Goal: Task Accomplishment & Management: Use online tool/utility

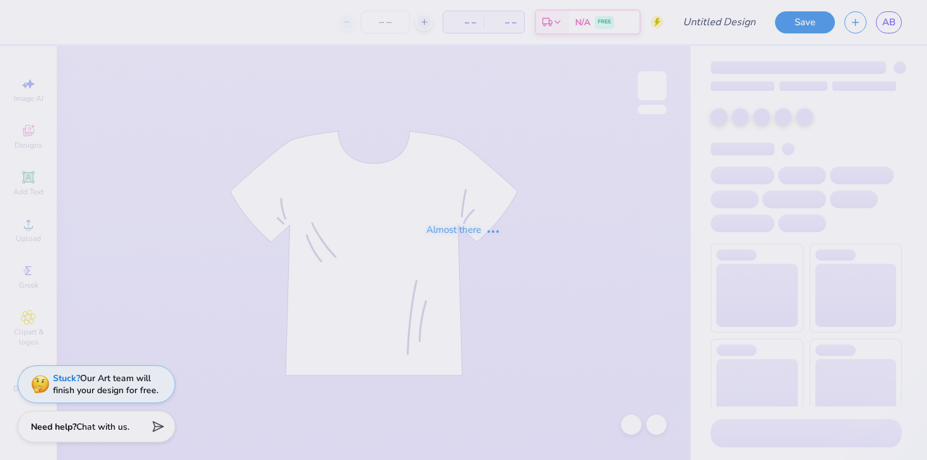
type input "pekflag"
type input "100"
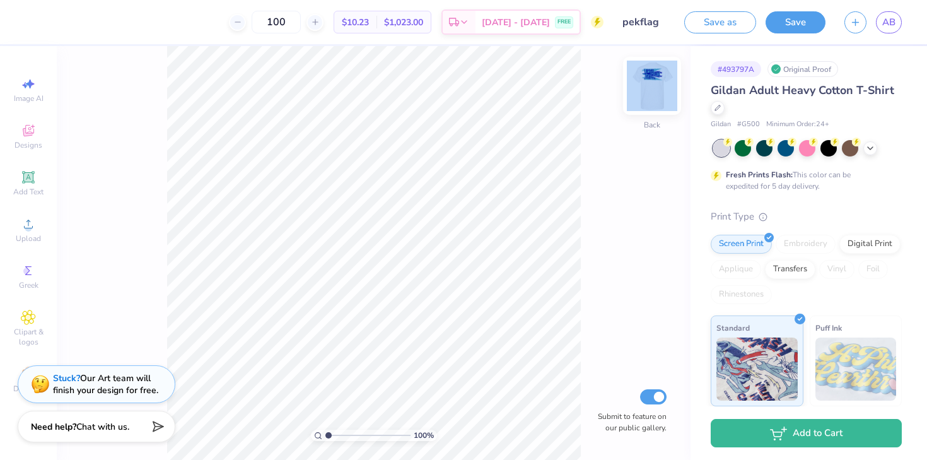
click at [637, 91] on div "100 % Back Submit to feature on our public gallery." at bounding box center [374, 253] width 634 height 414
click at [654, 91] on img at bounding box center [652, 86] width 50 height 50
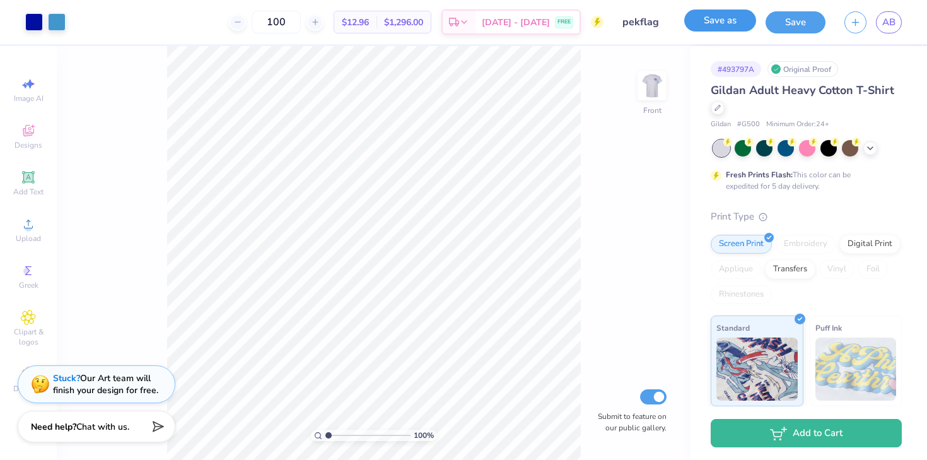
click at [703, 30] on button "Save as" at bounding box center [720, 20] width 72 height 22
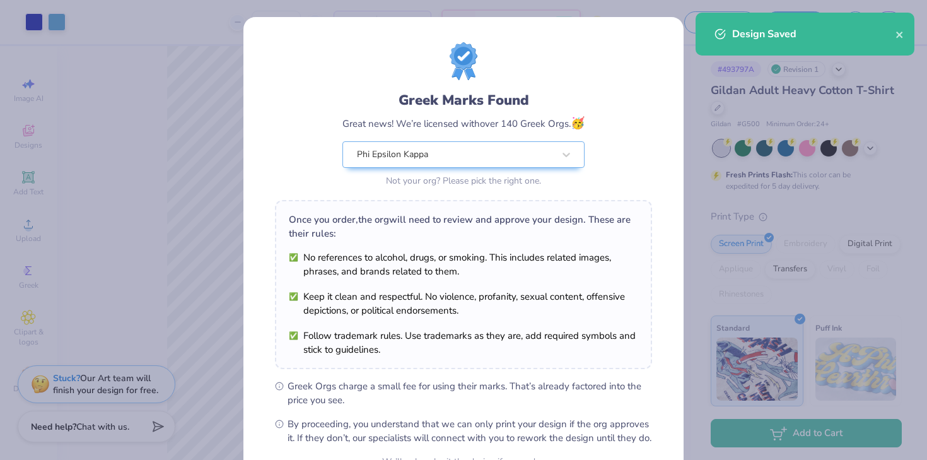
click at [710, 365] on div "Greek Marks Found Great news! We’re licensed with over 140 Greek Orgs. 🥳 Phi Ep…" at bounding box center [463, 230] width 927 height 460
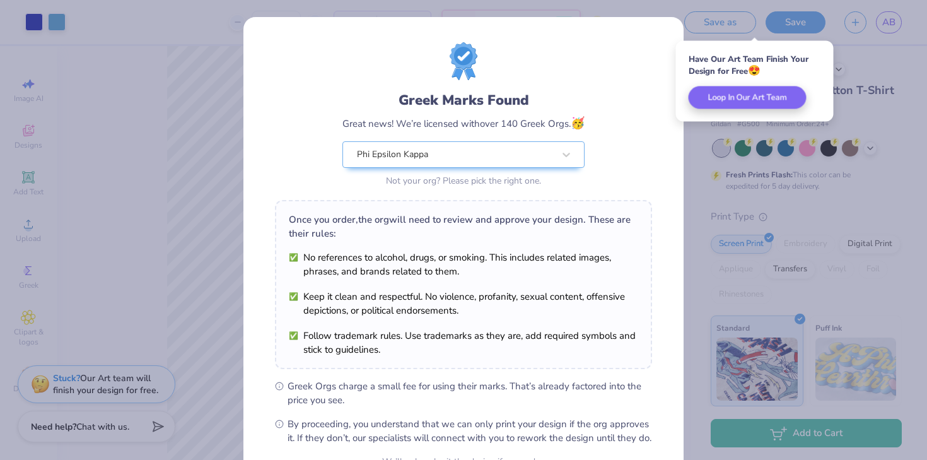
scroll to position [131, 0]
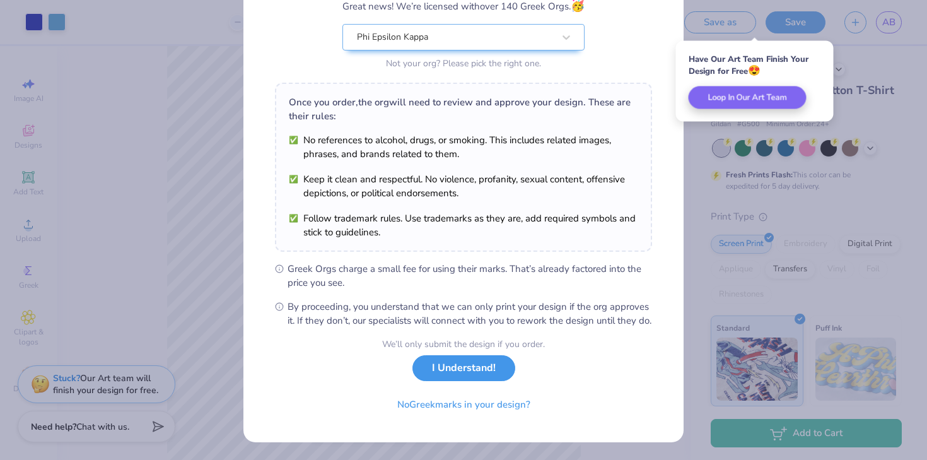
click at [457, 368] on button "I Understand!" at bounding box center [463, 368] width 103 height 26
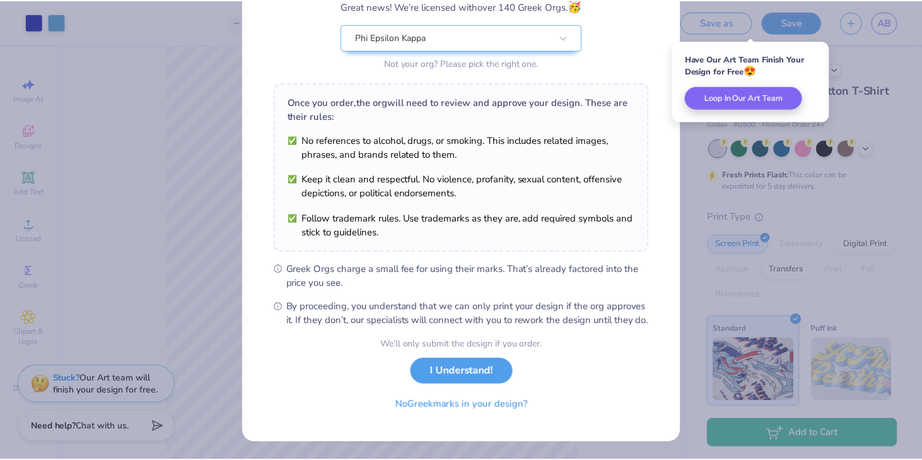
scroll to position [0, 0]
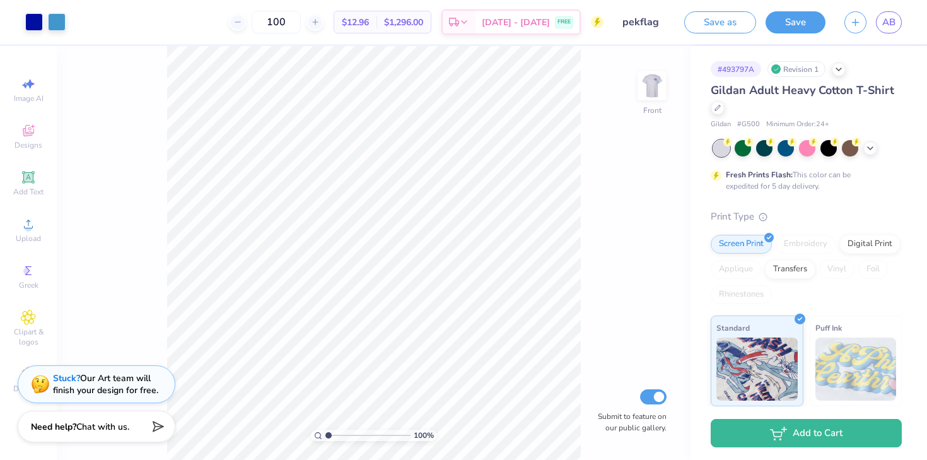
click at [540, 459] on html "Art colors 100 $12.96 Per Item $1,296.00 Total Est. Delivery [DATE] - [DATE] FR…" at bounding box center [463, 230] width 927 height 460
click at [578, 195] on div "100 % Front W 13.06 13.06 " H 7.48 7.48 " Y 3.00 3.00 " Center Middle Top Botto…" at bounding box center [374, 253] width 634 height 414
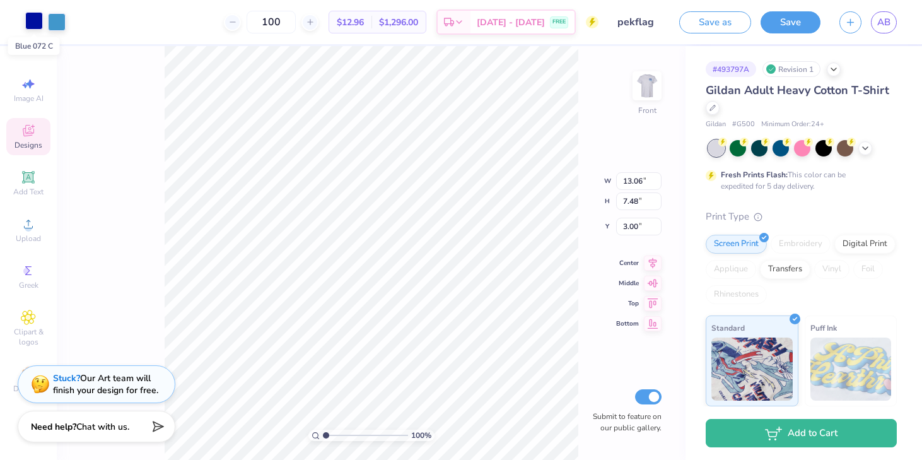
click at [41, 18] on div at bounding box center [34, 21] width 18 height 18
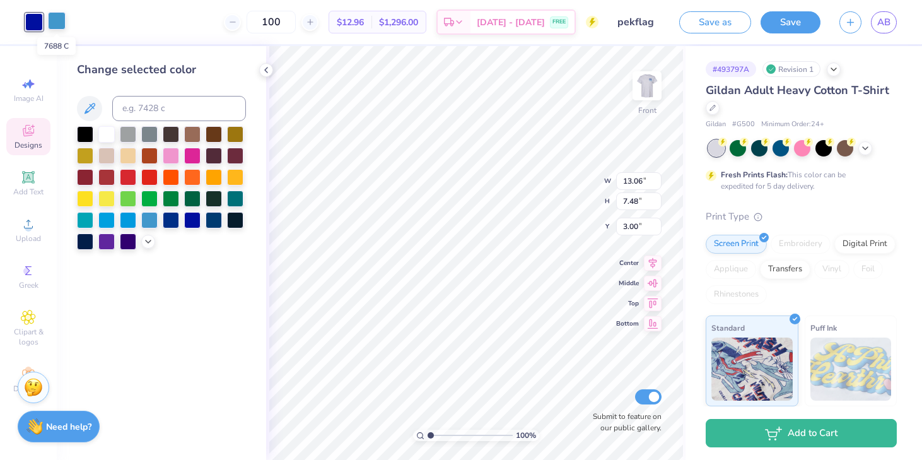
click at [60, 17] on div at bounding box center [57, 21] width 18 height 18
click at [156, 183] on div at bounding box center [149, 176] width 16 height 16
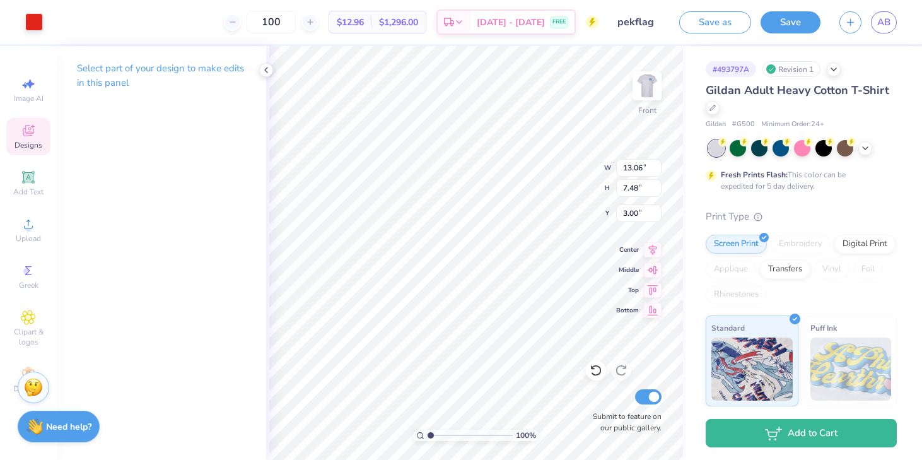
type input "12.68"
type input "4.47"
type input "6.01"
click at [36, 21] on div at bounding box center [34, 21] width 18 height 18
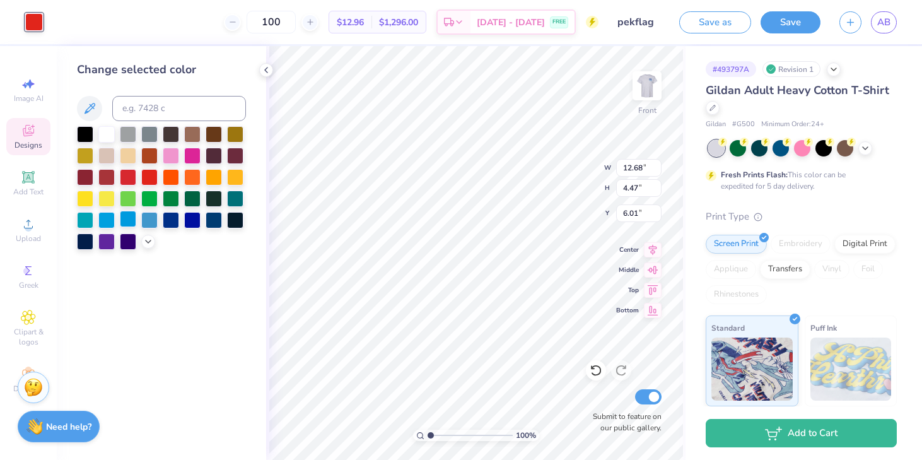
click at [133, 213] on div at bounding box center [128, 219] width 16 height 16
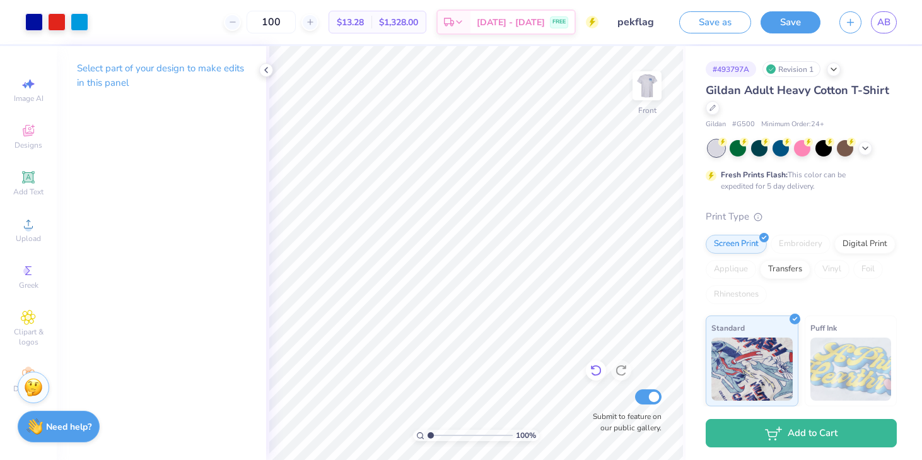
click at [603, 375] on div at bounding box center [596, 370] width 20 height 20
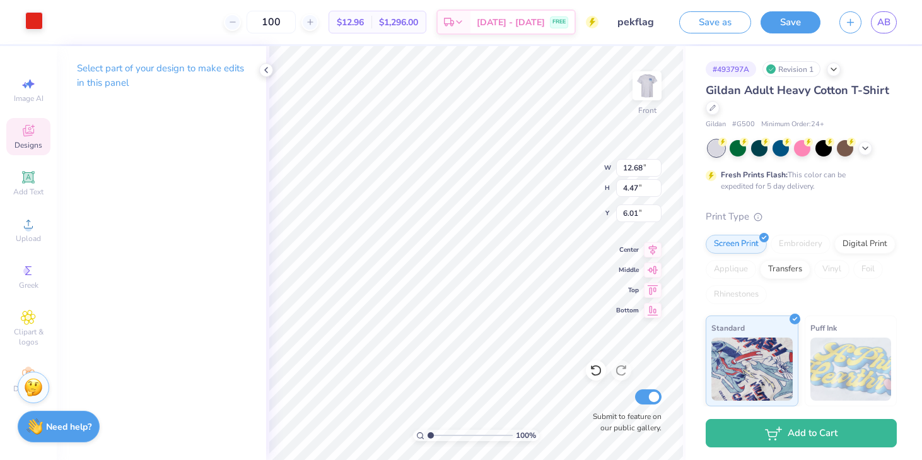
click at [43, 24] on div at bounding box center [34, 21] width 18 height 18
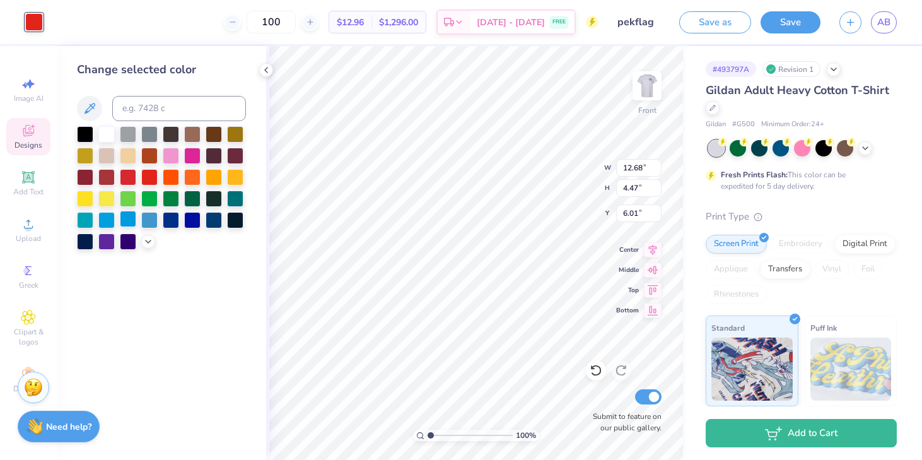
click at [131, 218] on div at bounding box center [128, 219] width 16 height 16
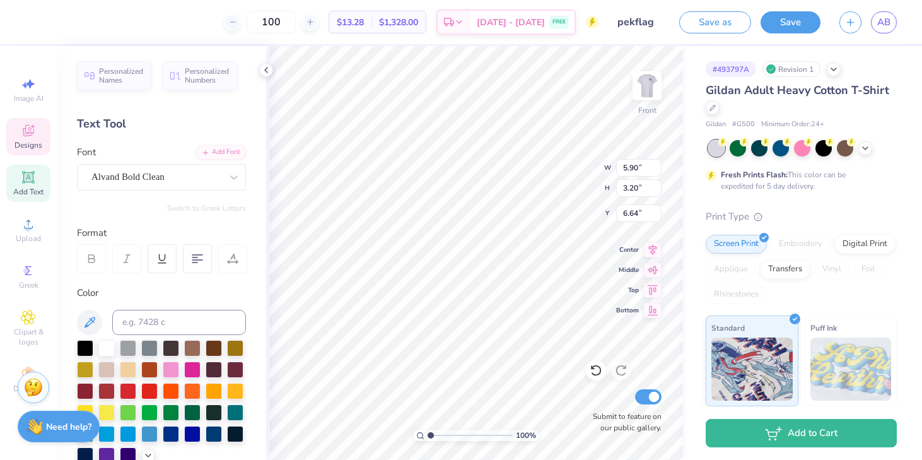
click at [37, 190] on span "Add Text" at bounding box center [28, 192] width 30 height 10
type input "5.91"
type input "1.71"
type input "13.39"
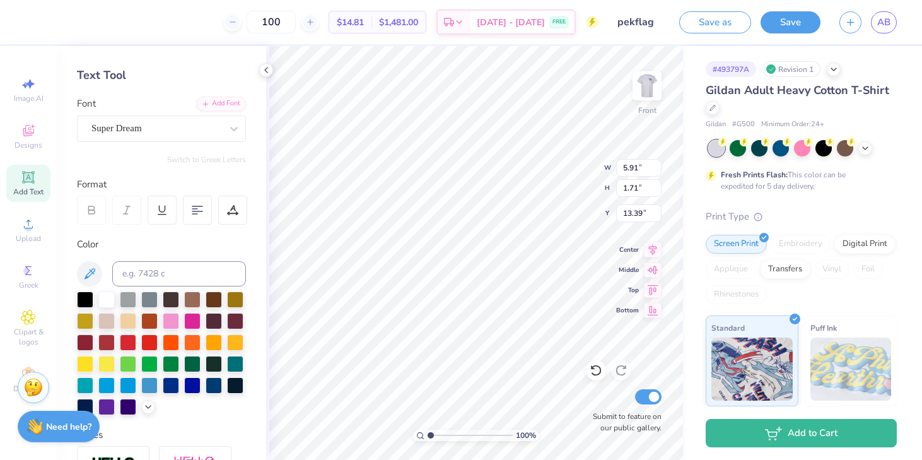
scroll to position [50, 0]
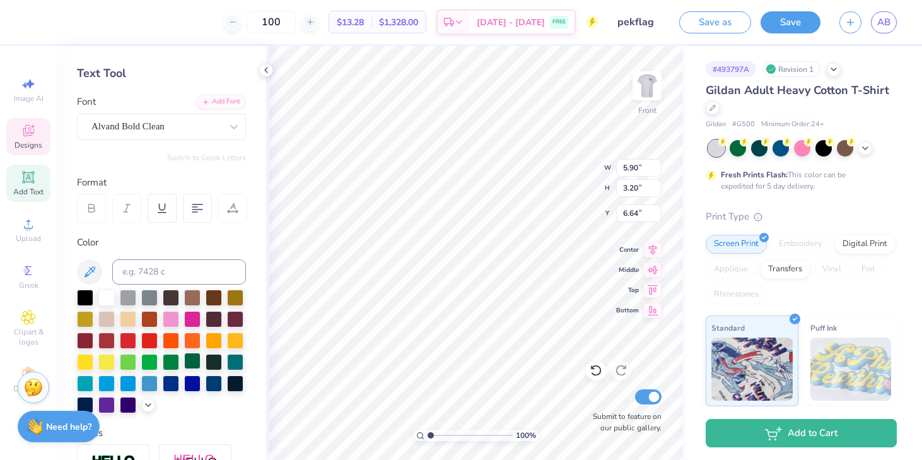
click at [192, 359] on div at bounding box center [192, 360] width 16 height 16
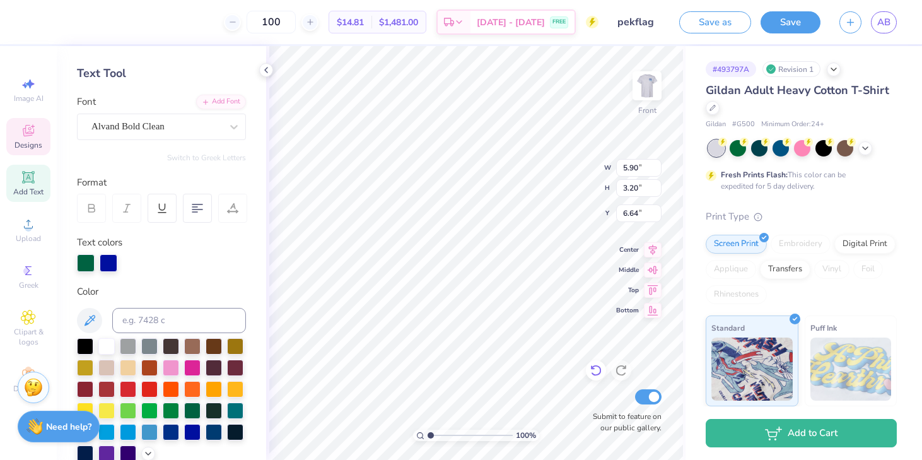
click at [602, 370] on icon at bounding box center [596, 370] width 13 height 13
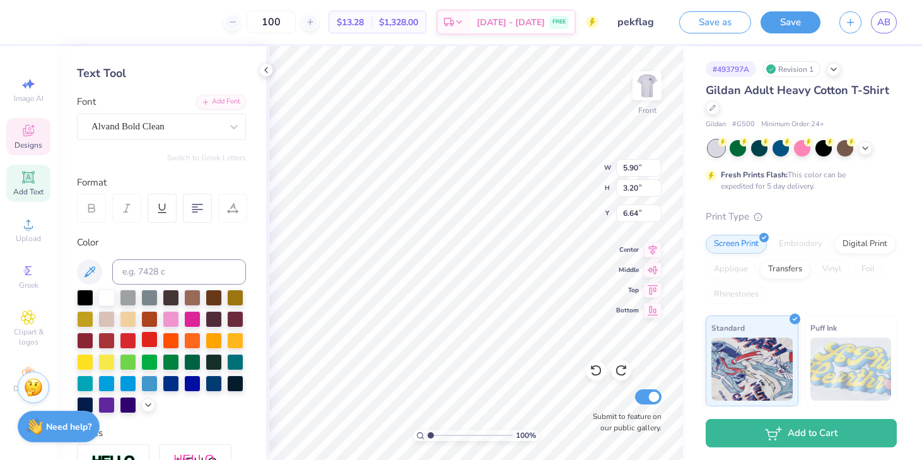
click at [148, 339] on div at bounding box center [149, 339] width 16 height 16
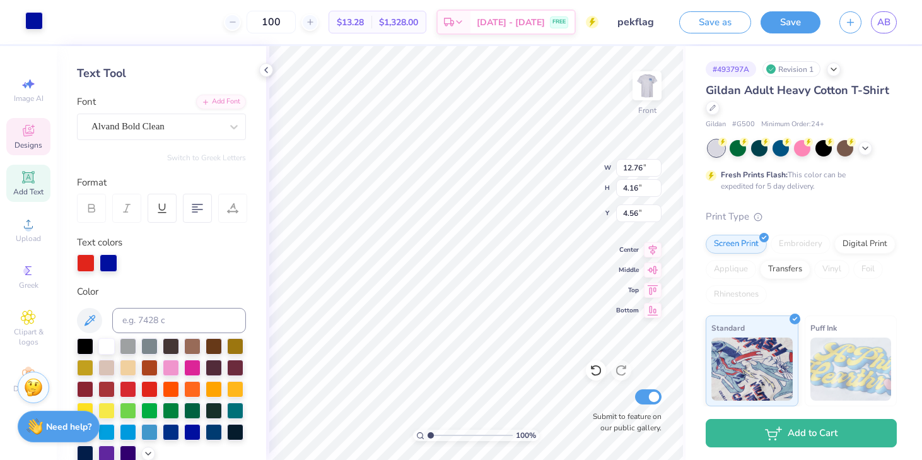
click at [27, 23] on div at bounding box center [34, 21] width 18 height 18
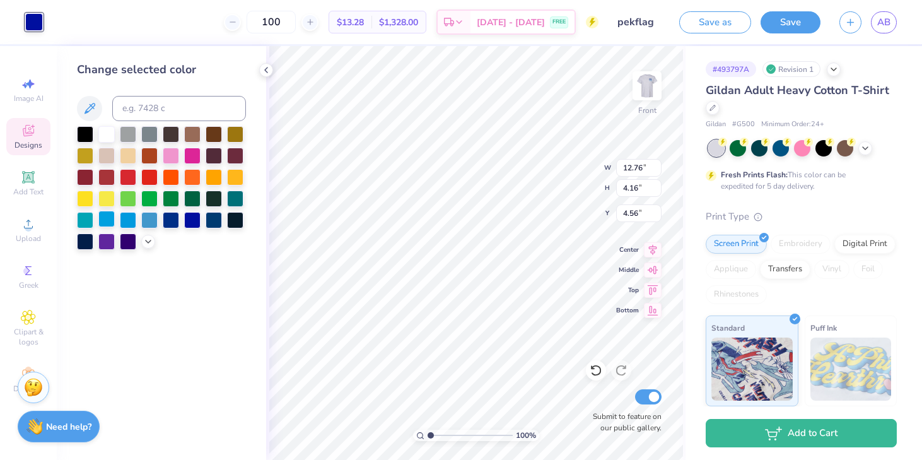
click at [113, 218] on div at bounding box center [106, 219] width 16 height 16
click at [130, 214] on div at bounding box center [128, 219] width 16 height 16
click at [147, 213] on div at bounding box center [149, 219] width 16 height 16
click at [131, 216] on div at bounding box center [128, 220] width 16 height 16
type input "12.68"
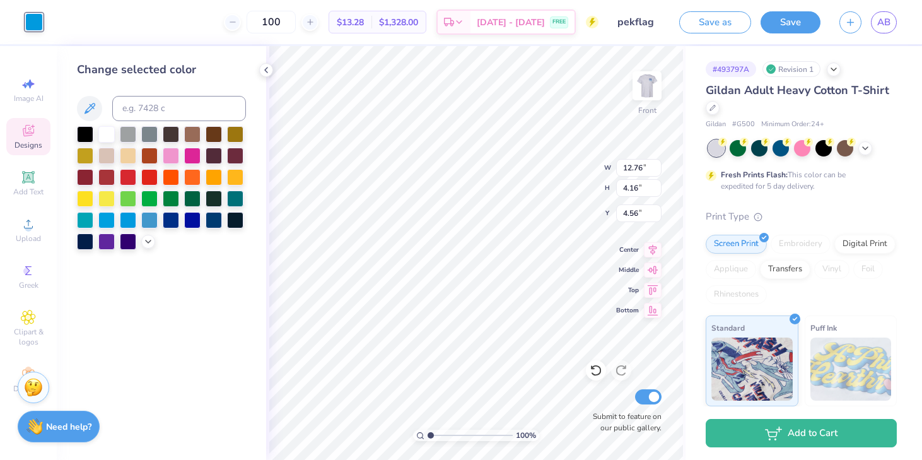
type input "4.47"
type input "6.01"
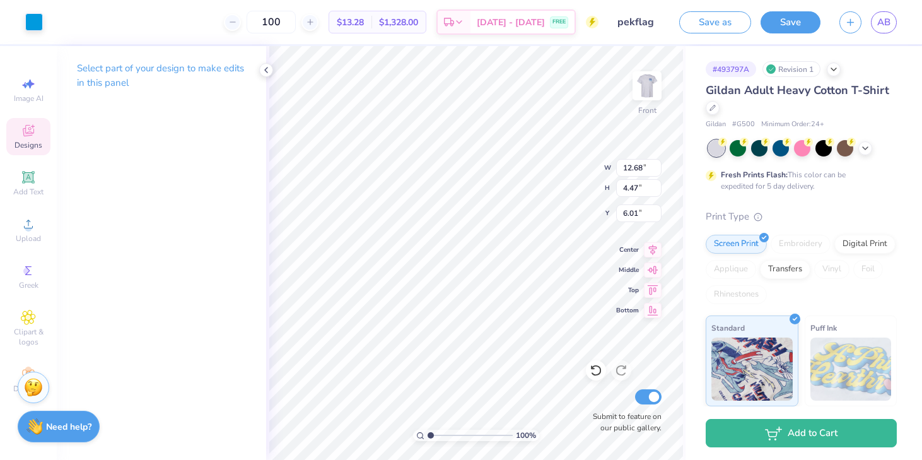
type input "1.11"
type input "3.94"
click at [591, 371] on icon at bounding box center [596, 370] width 13 height 13
type input "6.12"
click at [33, 21] on div at bounding box center [34, 21] width 18 height 18
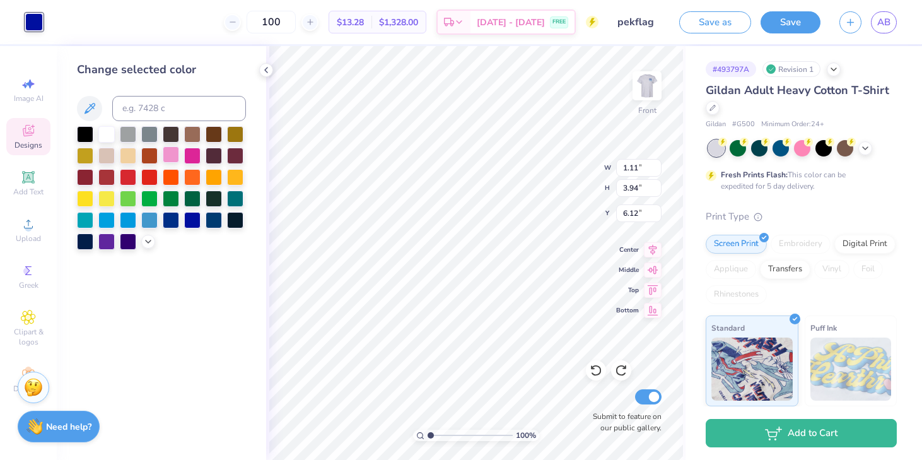
click at [124, 178] on div at bounding box center [128, 177] width 16 height 16
type input "12.68"
type input "4.47"
type input "6.01"
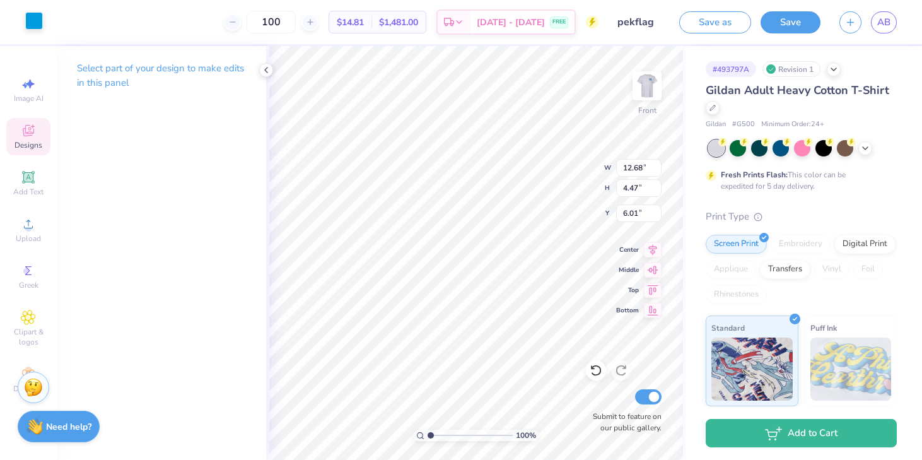
click at [32, 25] on div at bounding box center [34, 21] width 18 height 18
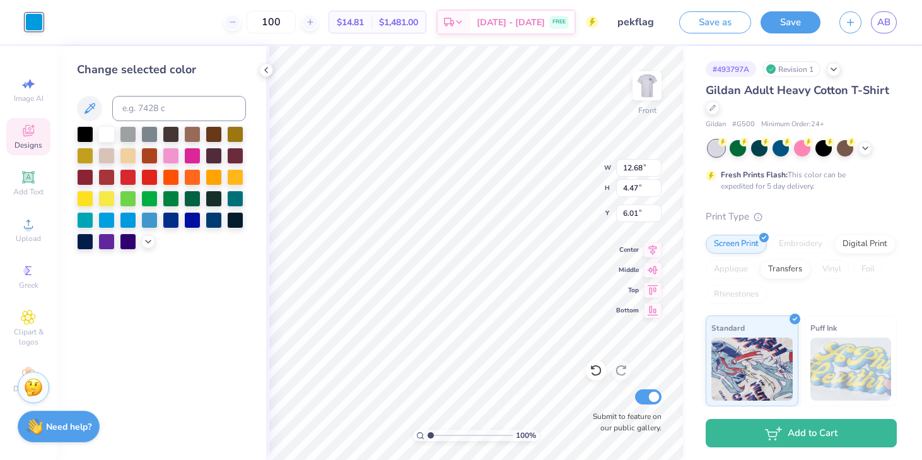
click at [180, 218] on div at bounding box center [161, 188] width 169 height 124
click at [184, 219] on div at bounding box center [192, 219] width 16 height 16
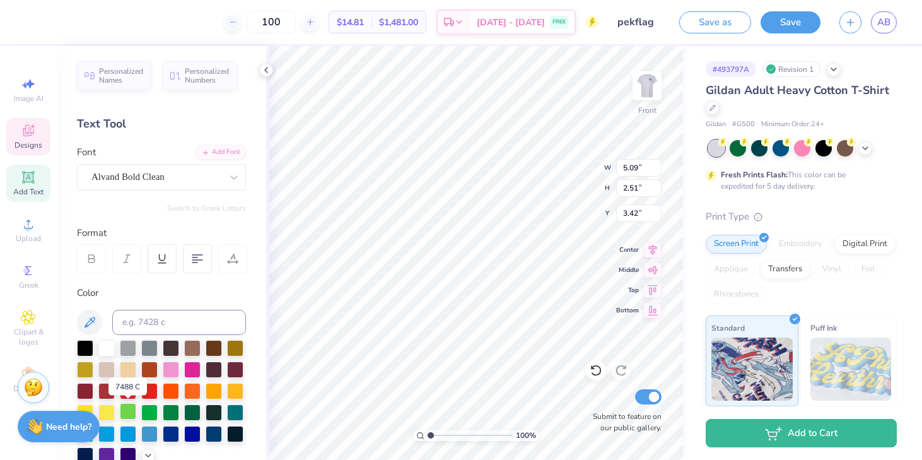
scroll to position [3, 0]
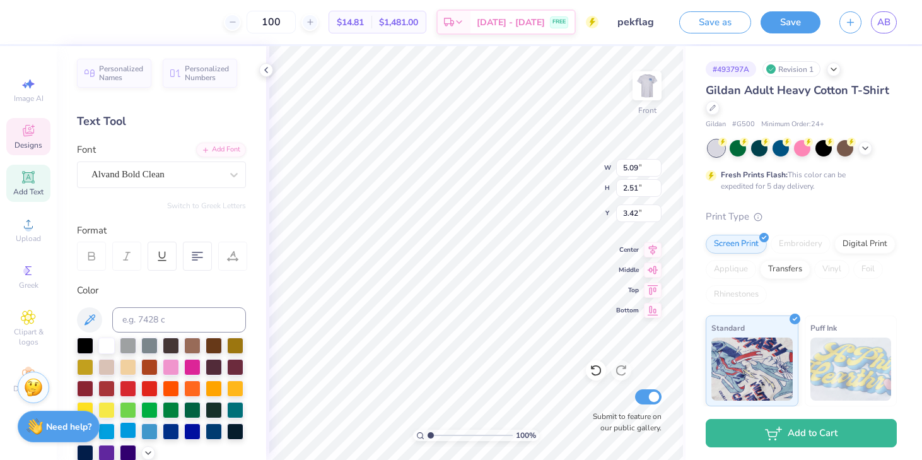
click at [126, 432] on div at bounding box center [128, 430] width 16 height 16
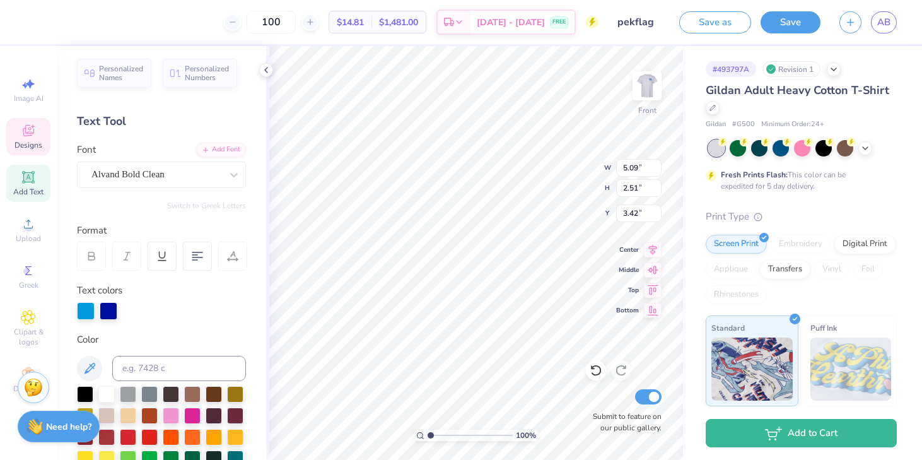
type input "0.97"
type input "3.95"
type input "3.17"
click at [36, 20] on div at bounding box center [34, 21] width 18 height 18
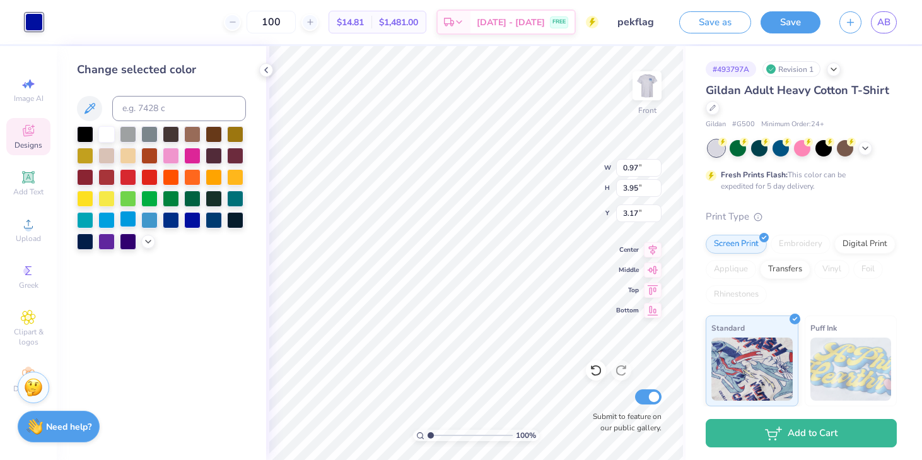
click at [131, 219] on div at bounding box center [128, 219] width 16 height 16
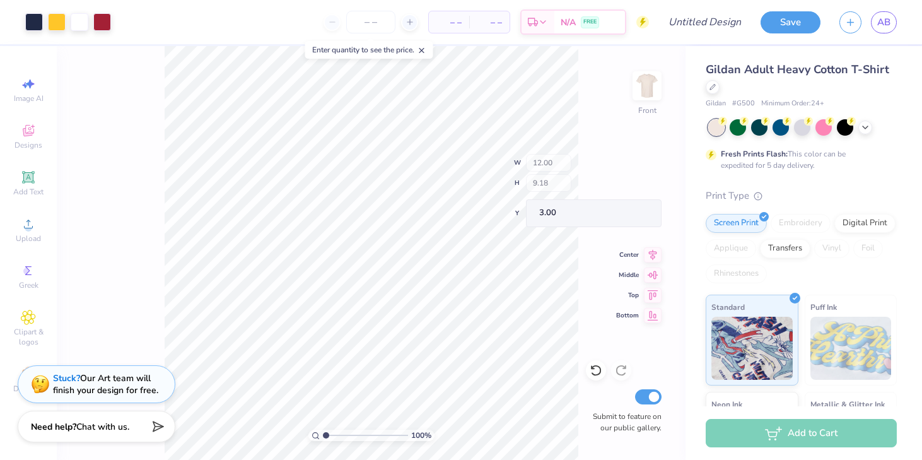
type input "2.20"
type input "0.82"
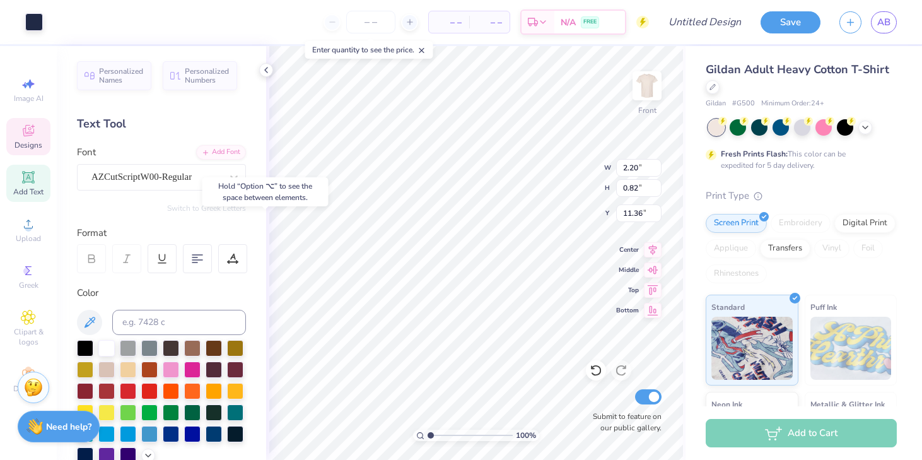
type input "11.45"
type input "5.92"
type input "1.28"
type input "10.17"
click at [33, 18] on div at bounding box center [34, 21] width 18 height 18
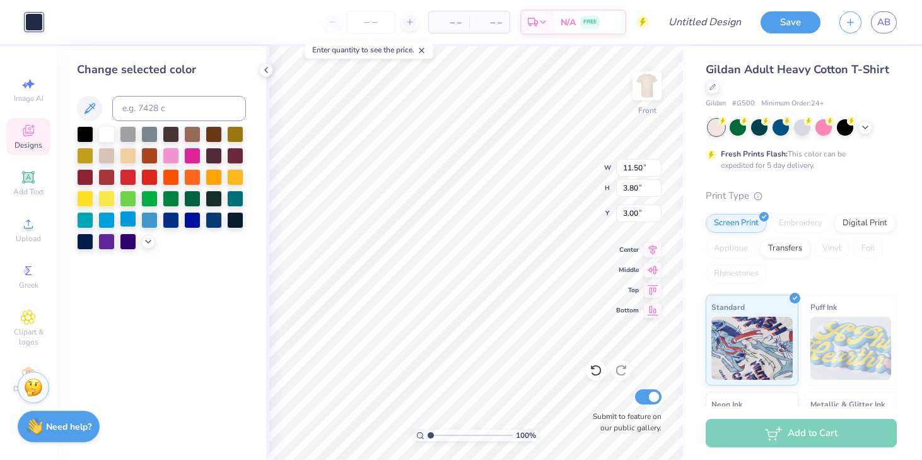
click at [131, 218] on div at bounding box center [128, 219] width 16 height 16
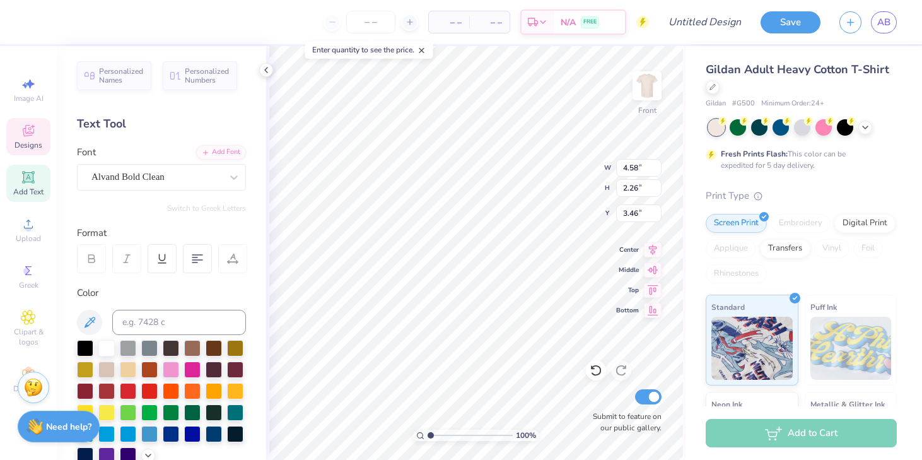
type textarea "PHI"
type textarea "K"
type textarea "EPSILON"
type textarea "KAPPA"
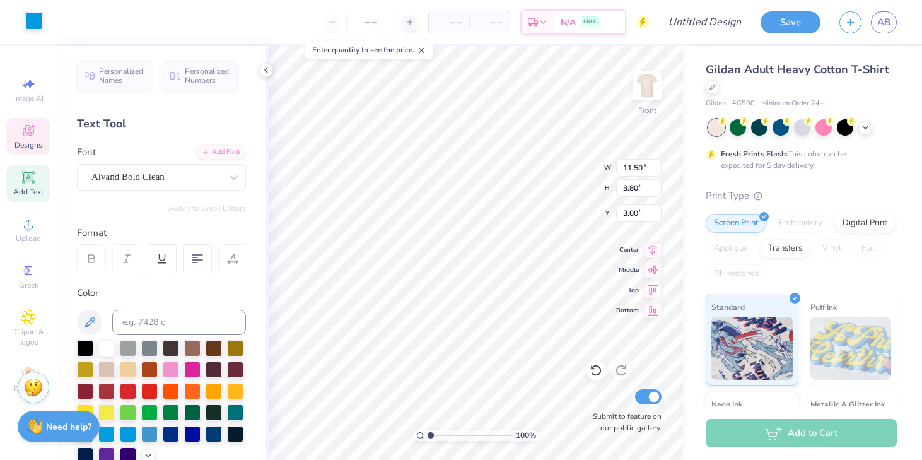
click at [35, 18] on div at bounding box center [34, 21] width 18 height 18
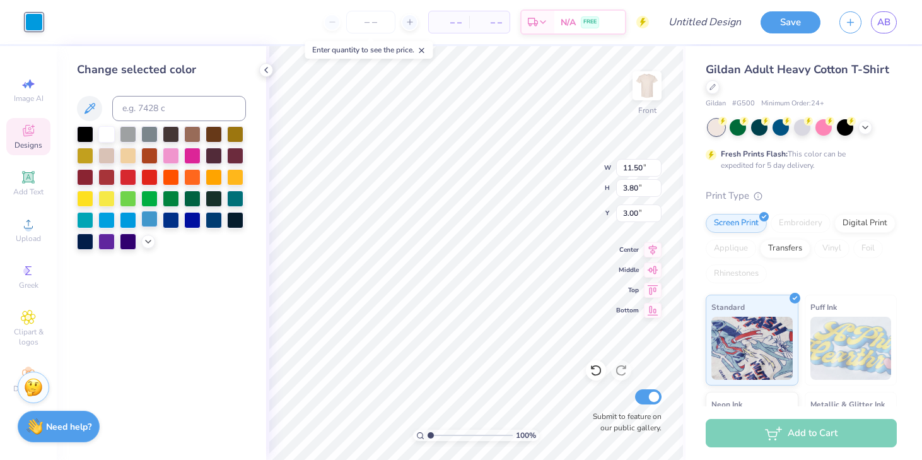
click at [145, 217] on div at bounding box center [149, 219] width 16 height 16
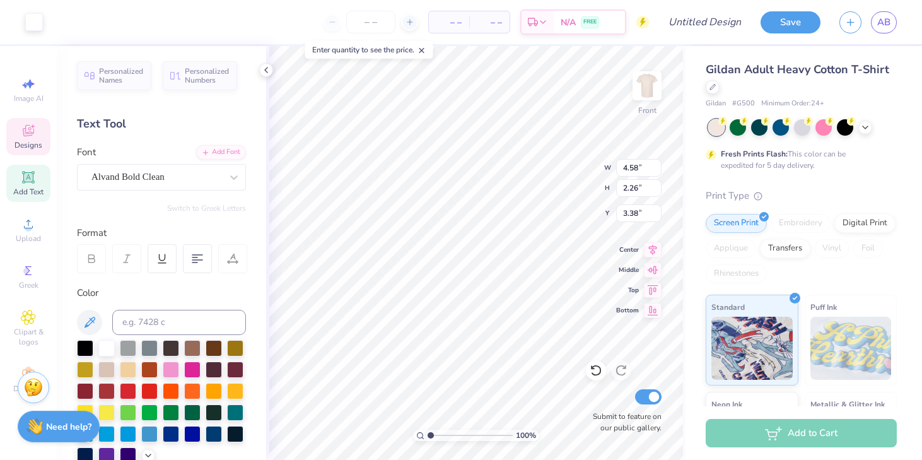
type input "3.38"
type input "4.54"
type input "2.17"
type input "3.29"
